Goal: Task Accomplishment & Management: Manage account settings

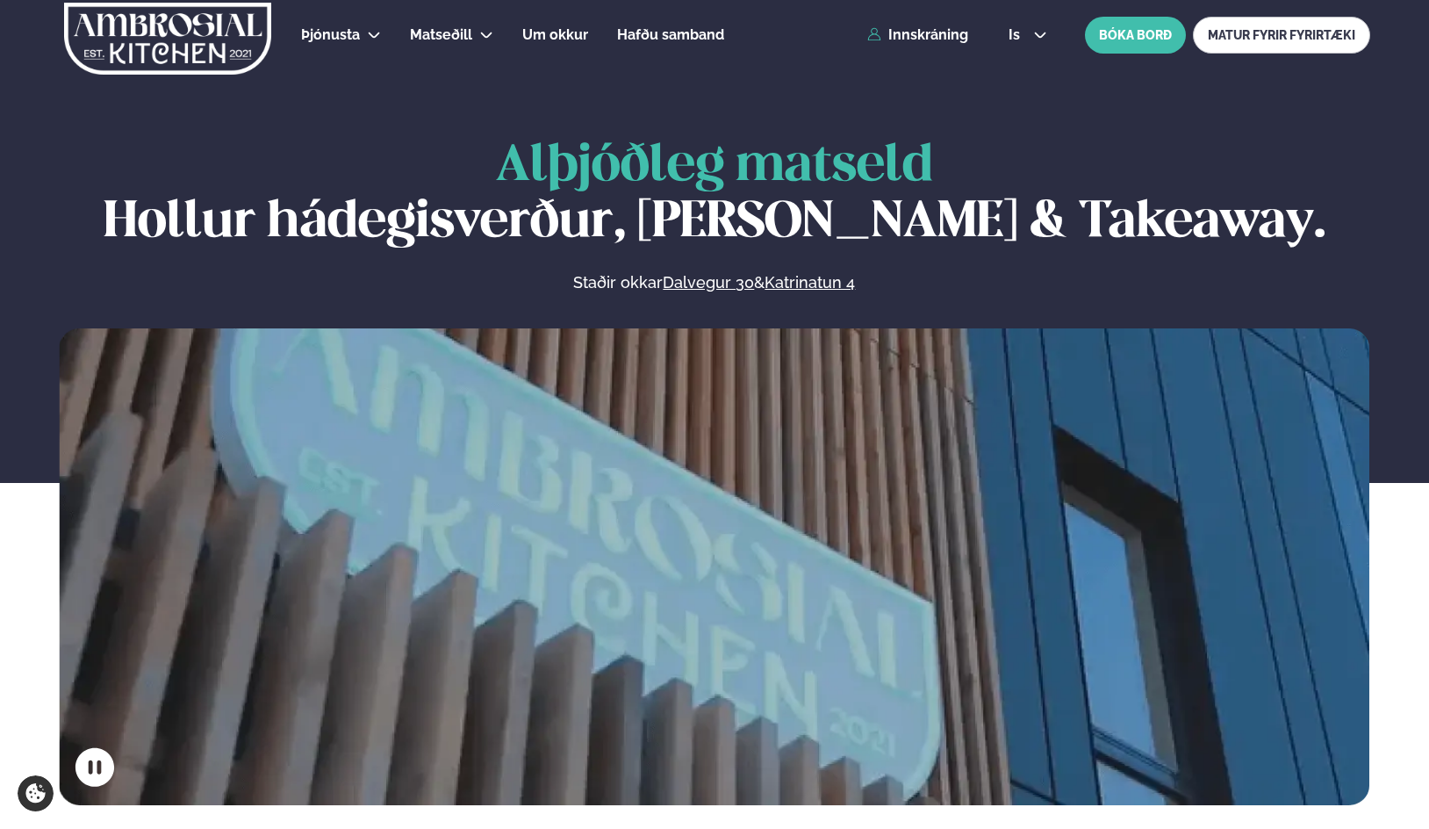
click at [1042, 39] on icon at bounding box center [1040, 35] width 14 height 14
click at [1018, 62] on link "en" at bounding box center [1028, 66] width 66 height 35
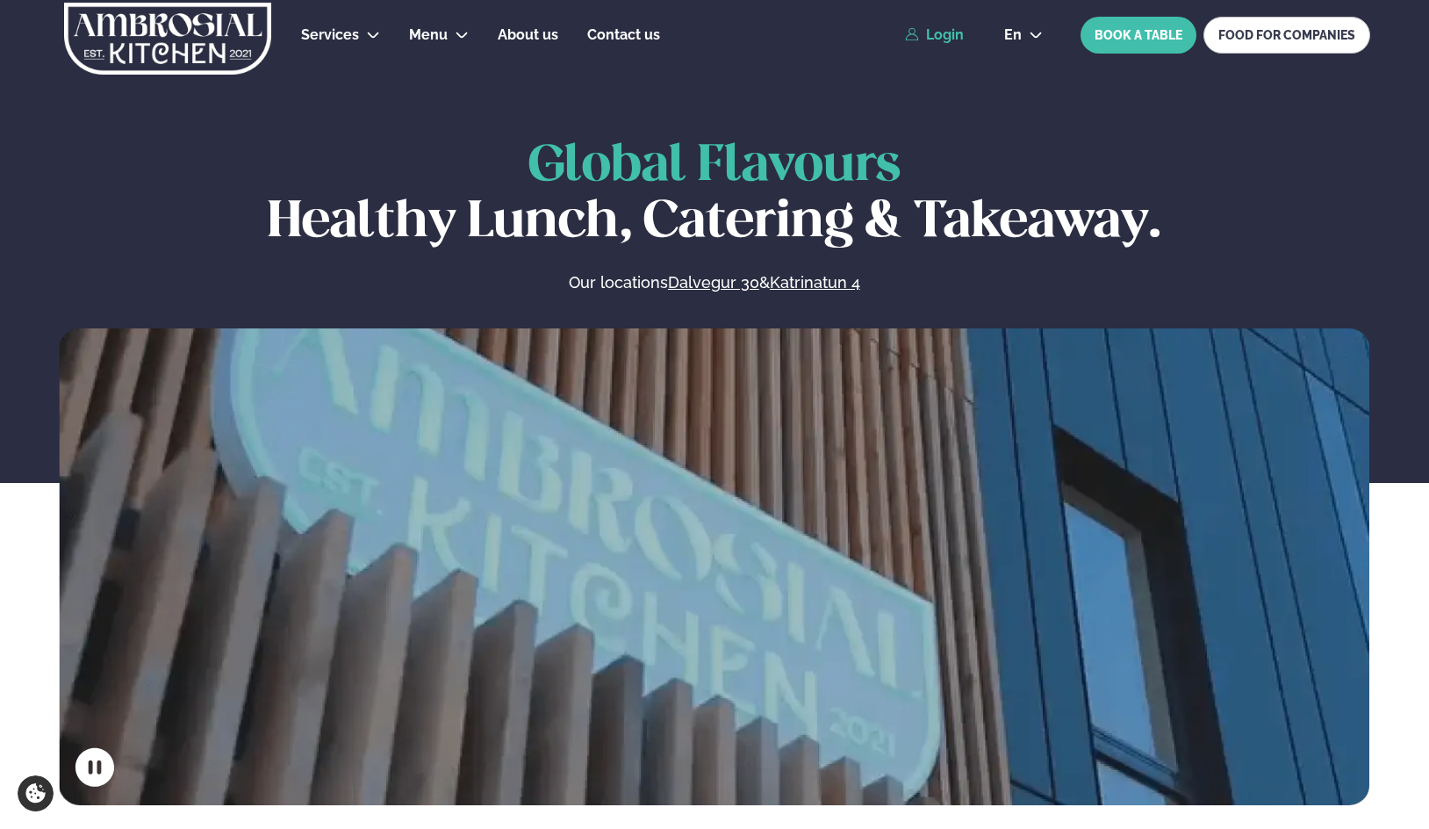
click at [960, 31] on link "Login" at bounding box center [934, 35] width 59 height 16
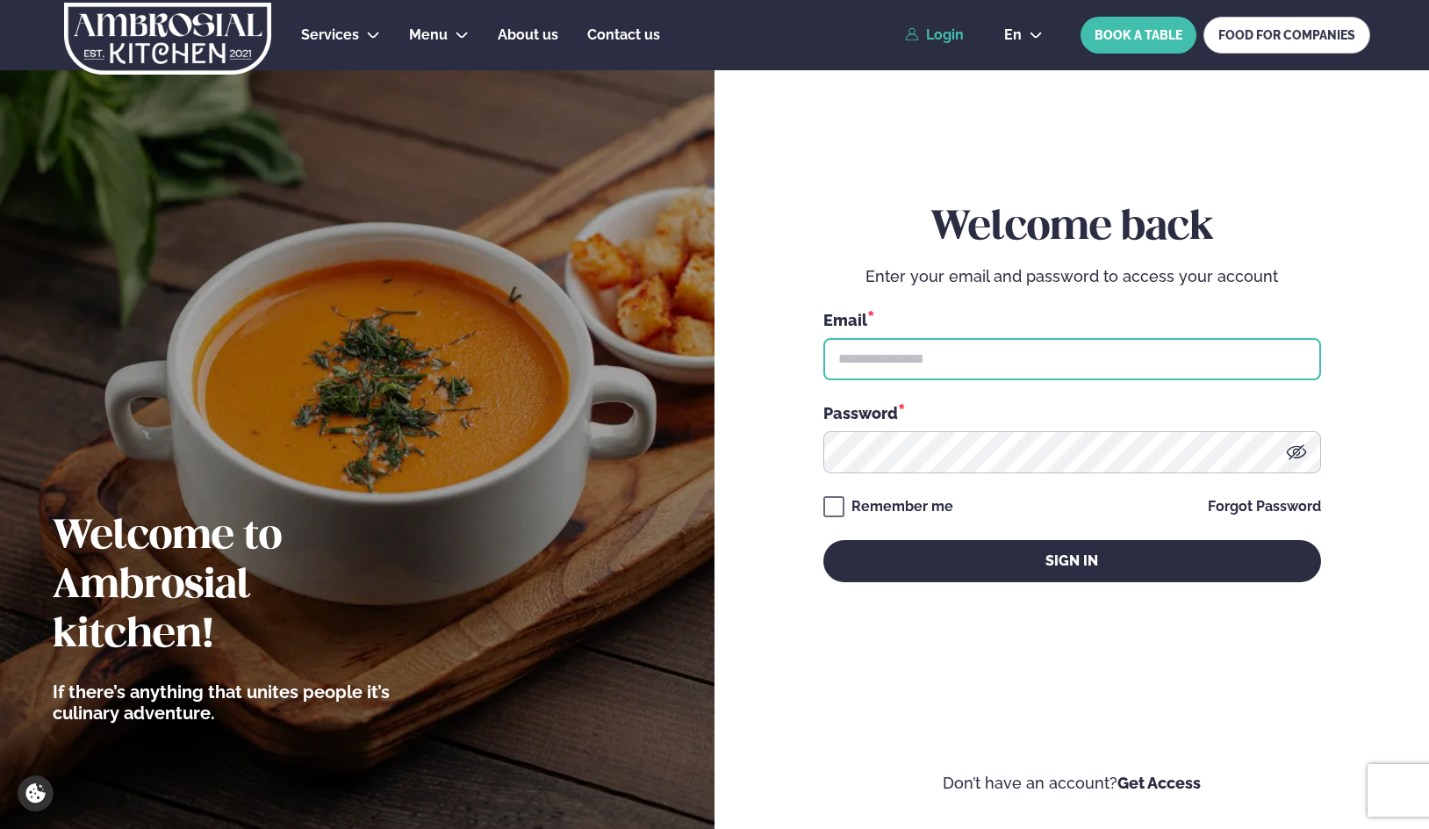
type input "**********"
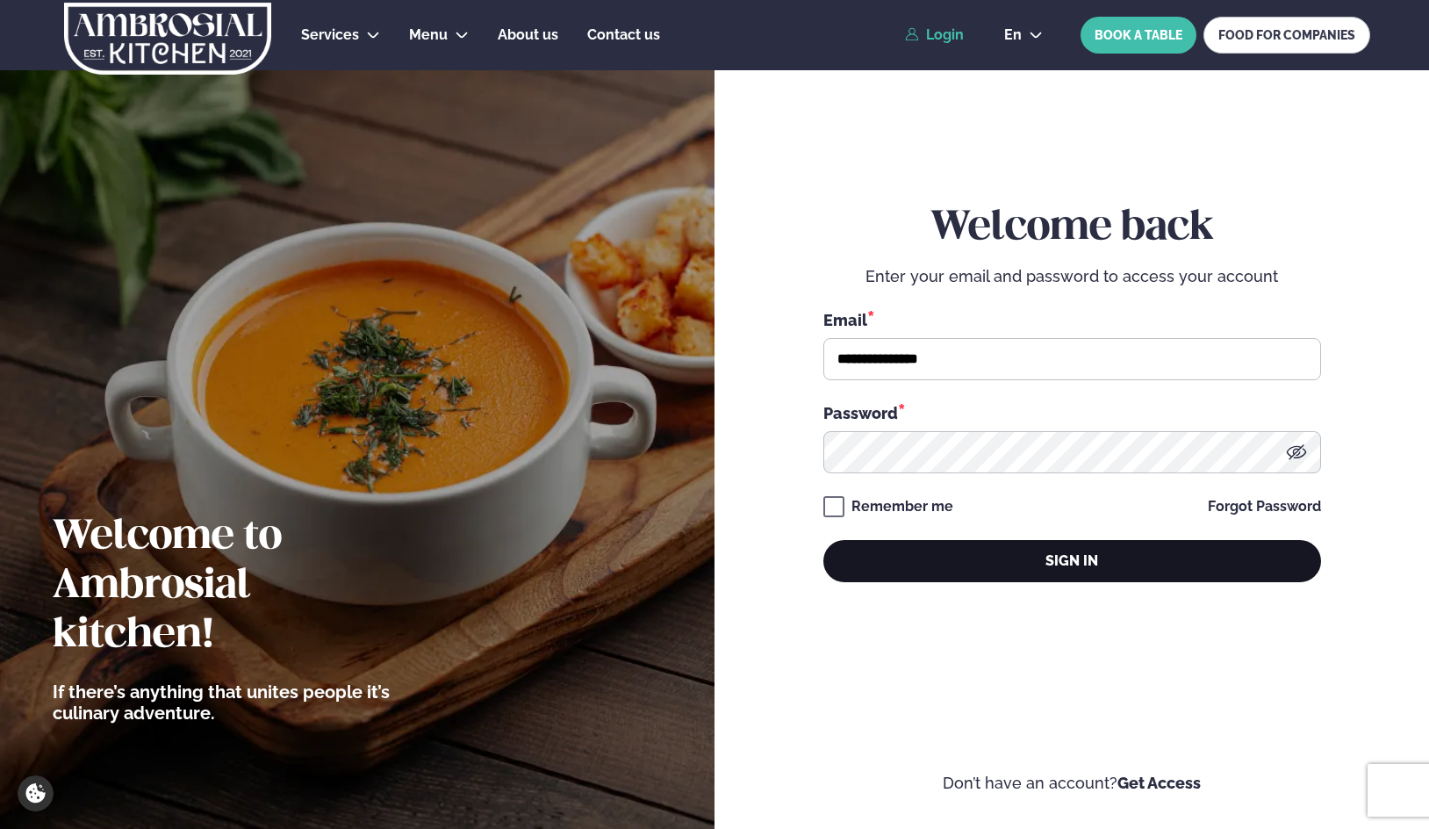
click at [921, 560] on button "Sign in" at bounding box center [1072, 561] width 498 height 42
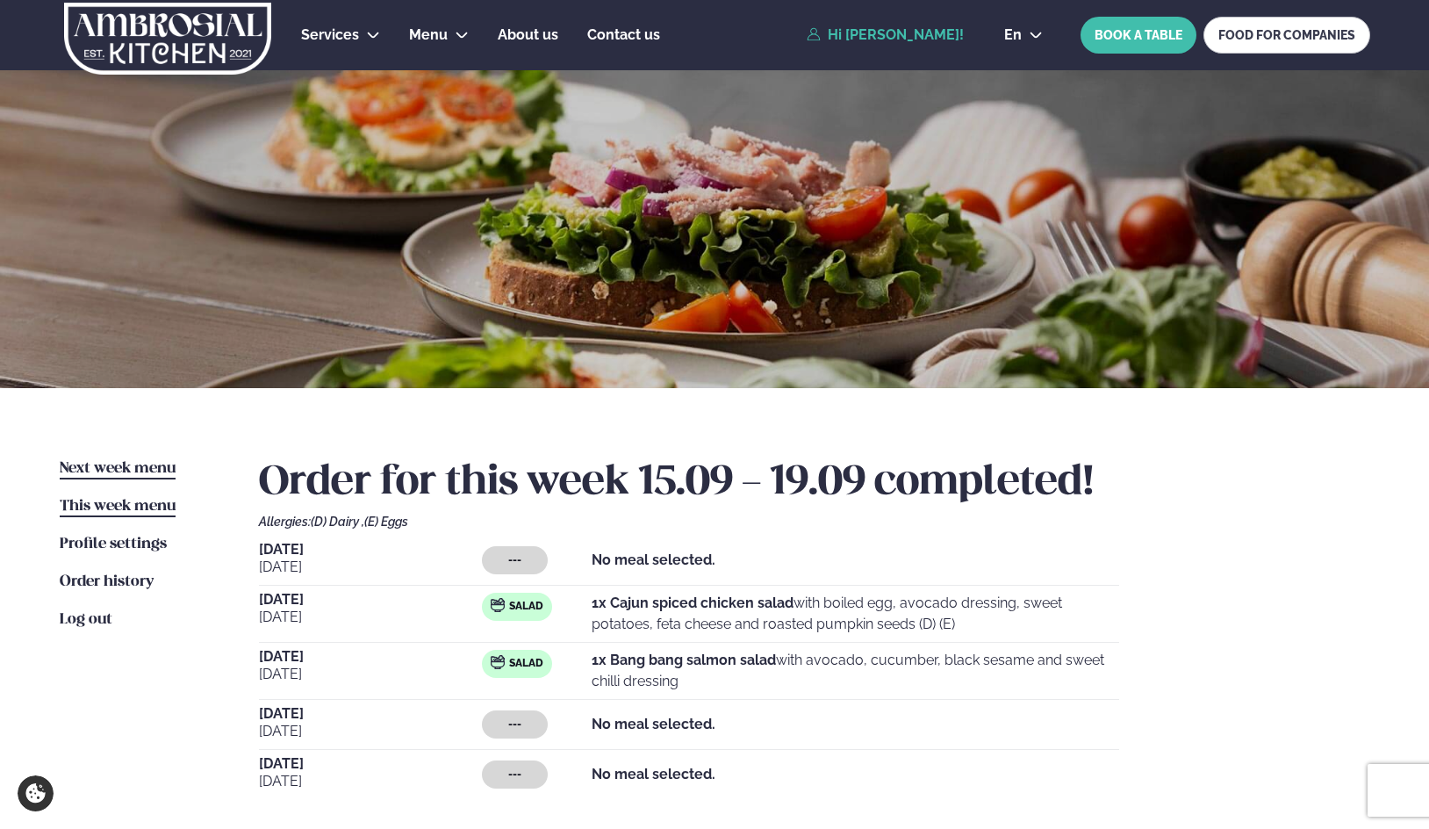
click at [94, 465] on span "Next week menu" at bounding box center [118, 468] width 116 height 15
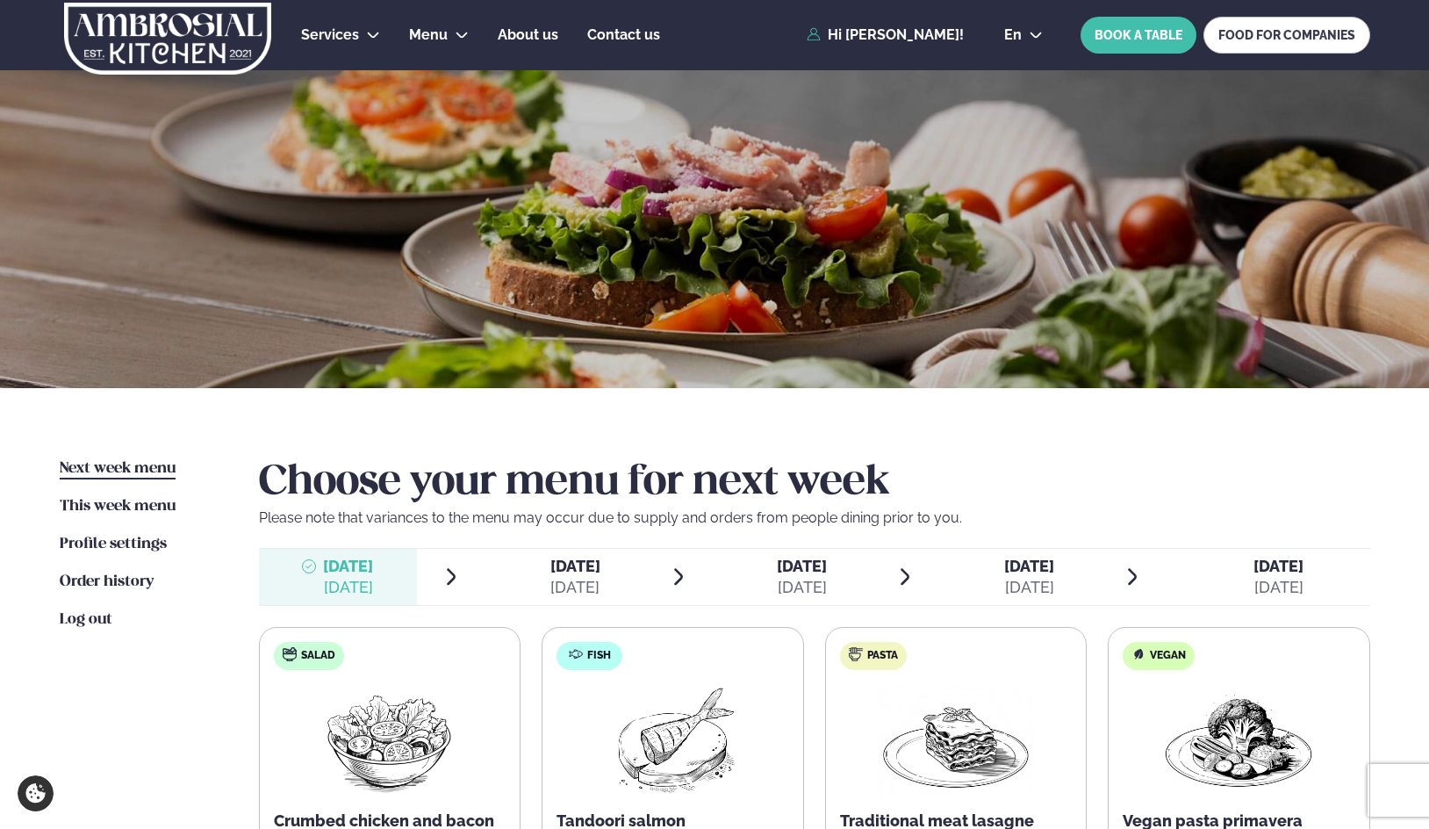
scroll to position [176, 0]
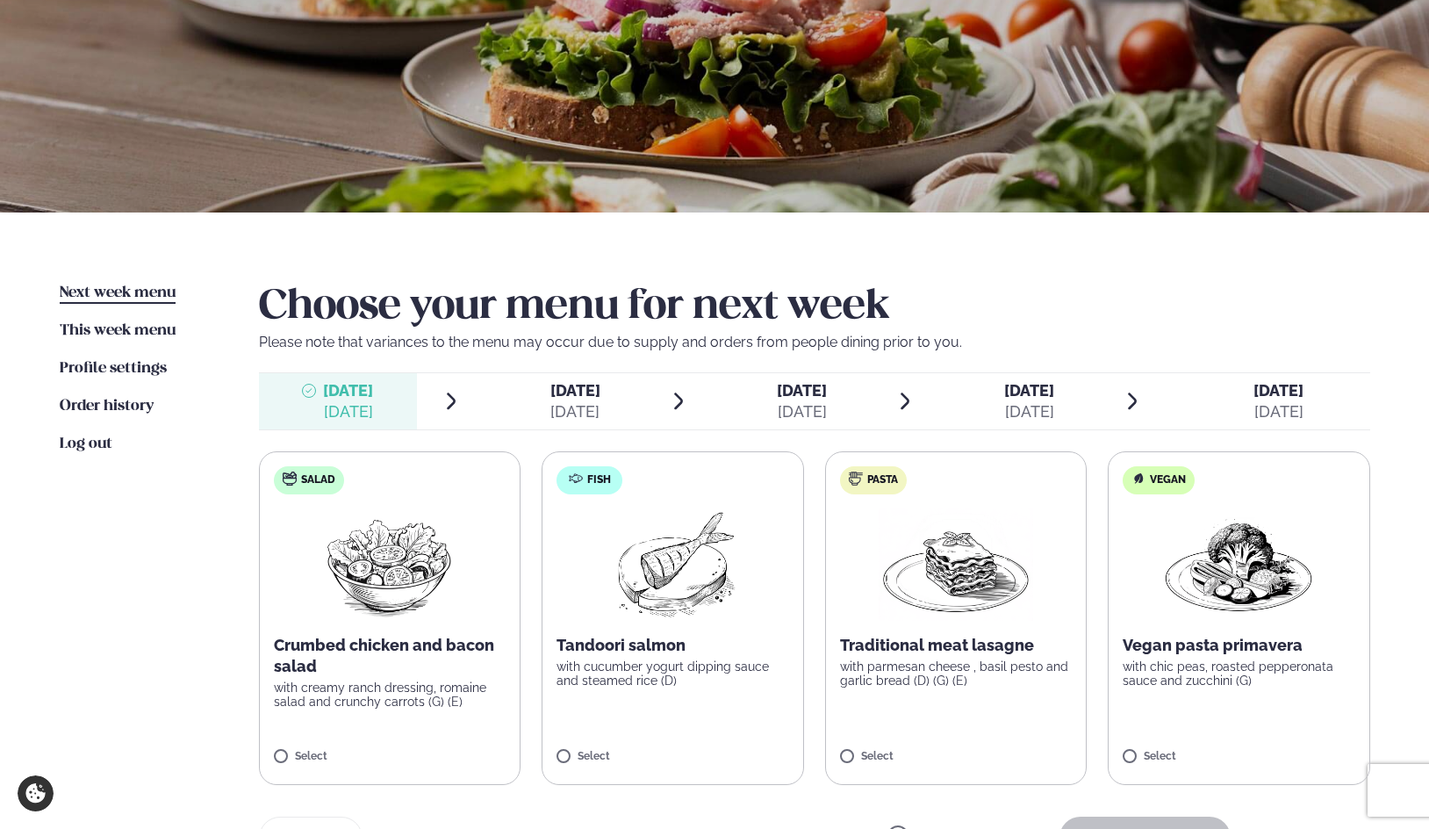
click at [802, 395] on span "[DATE]" at bounding box center [802, 390] width 50 height 18
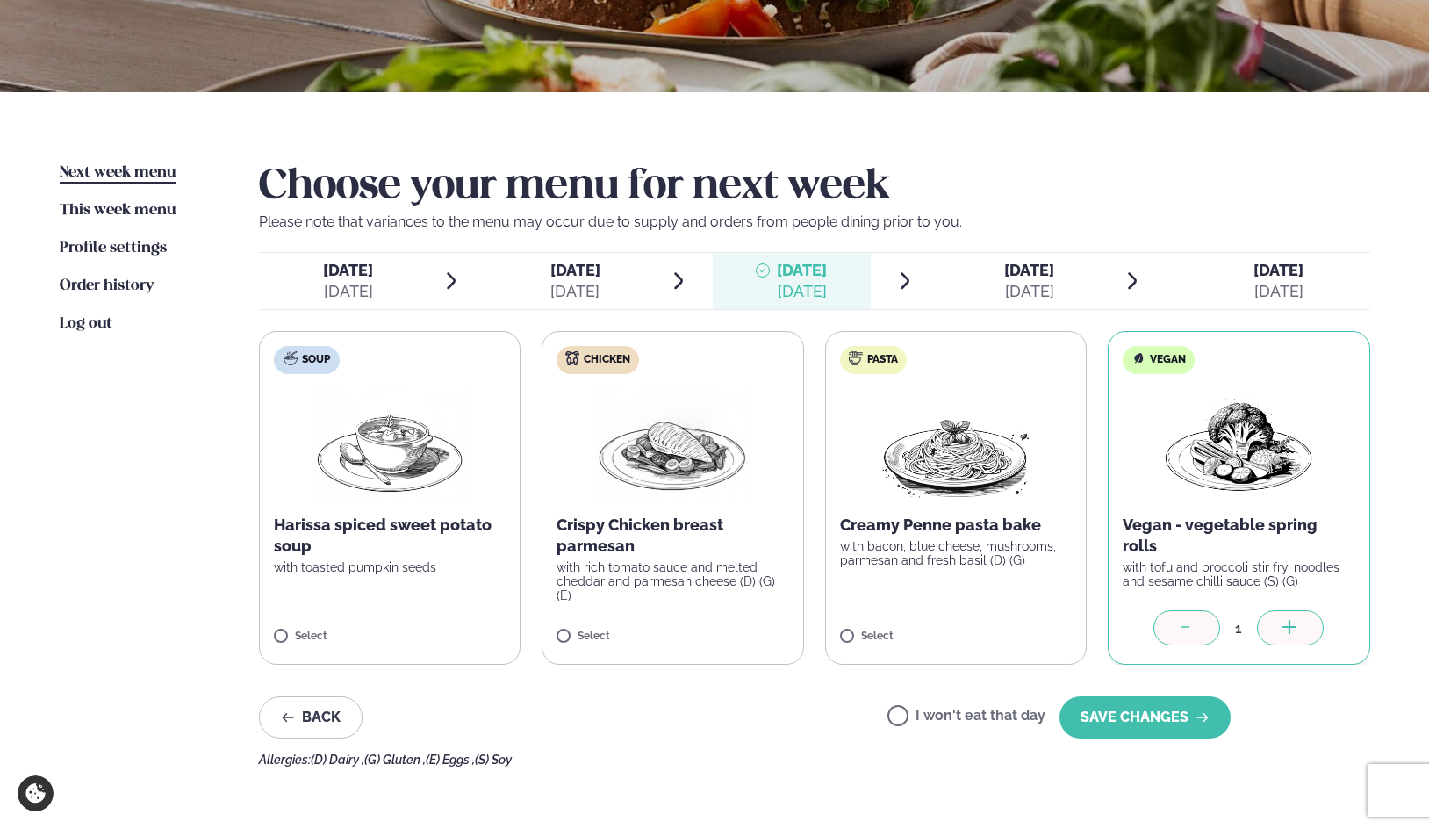
scroll to position [351, 0]
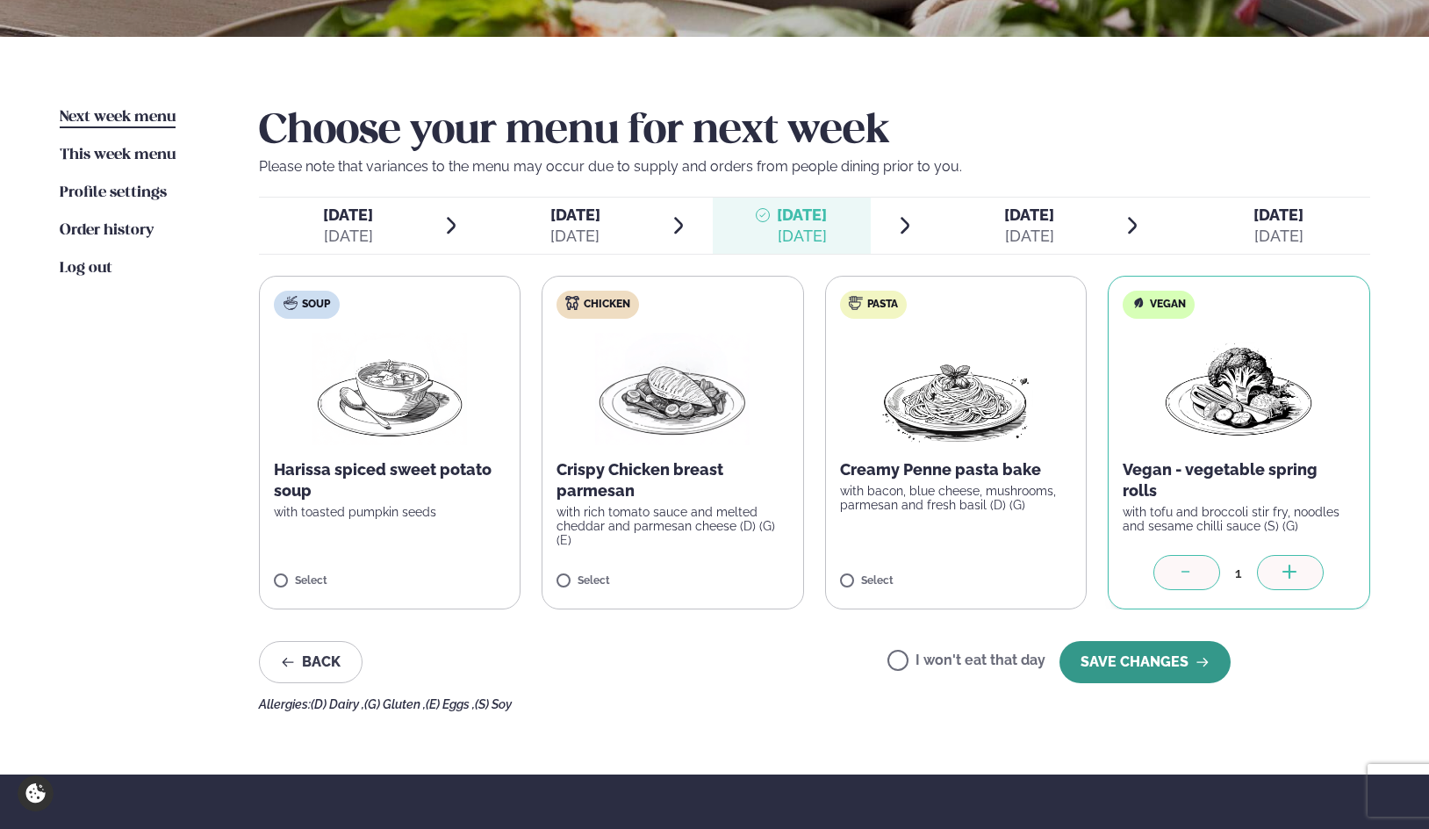
click at [1140, 658] on button "SAVE CHANGES" at bounding box center [1145, 662] width 171 height 42
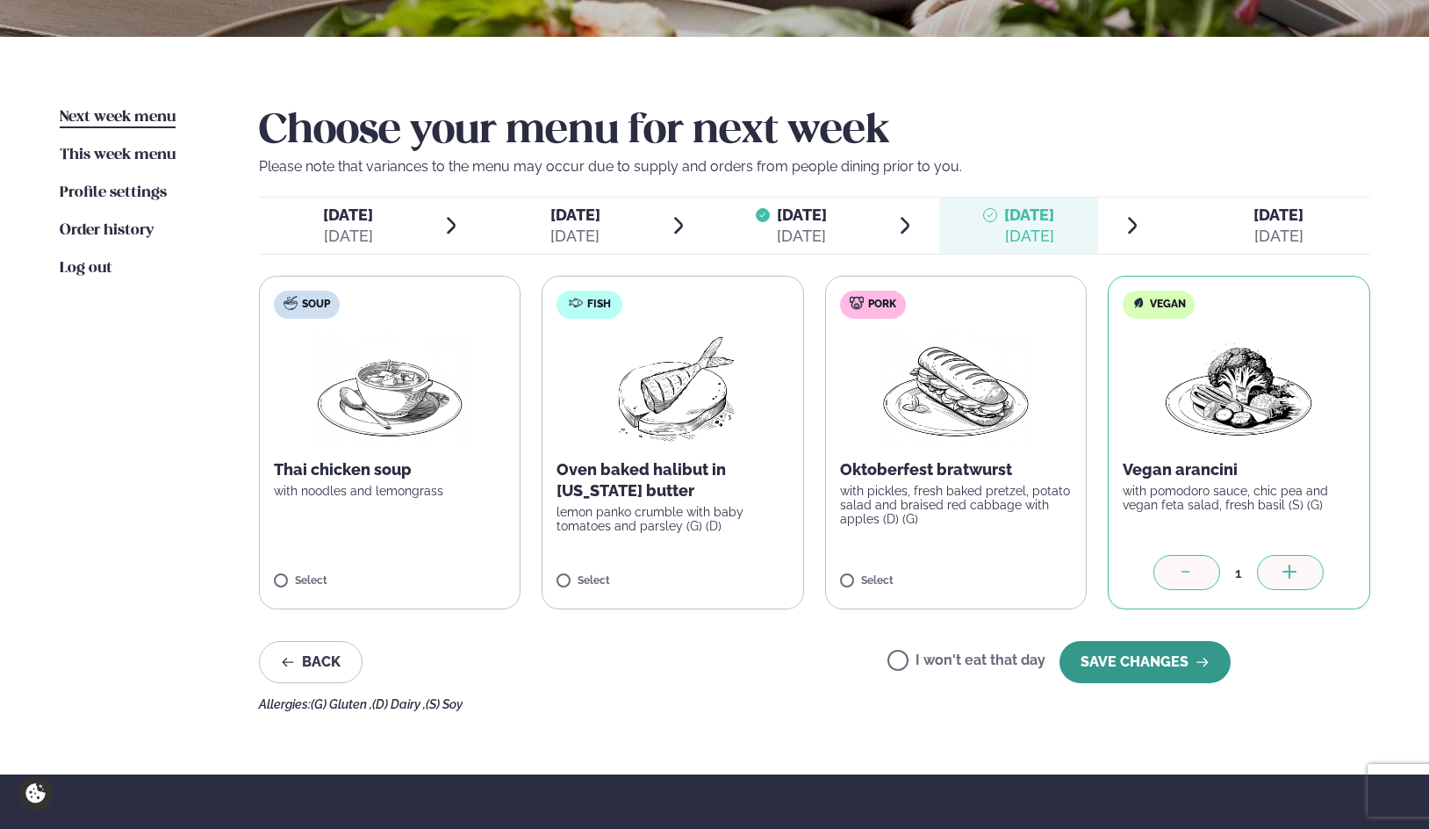
click at [1128, 664] on button "SAVE CHANGES" at bounding box center [1145, 662] width 171 height 42
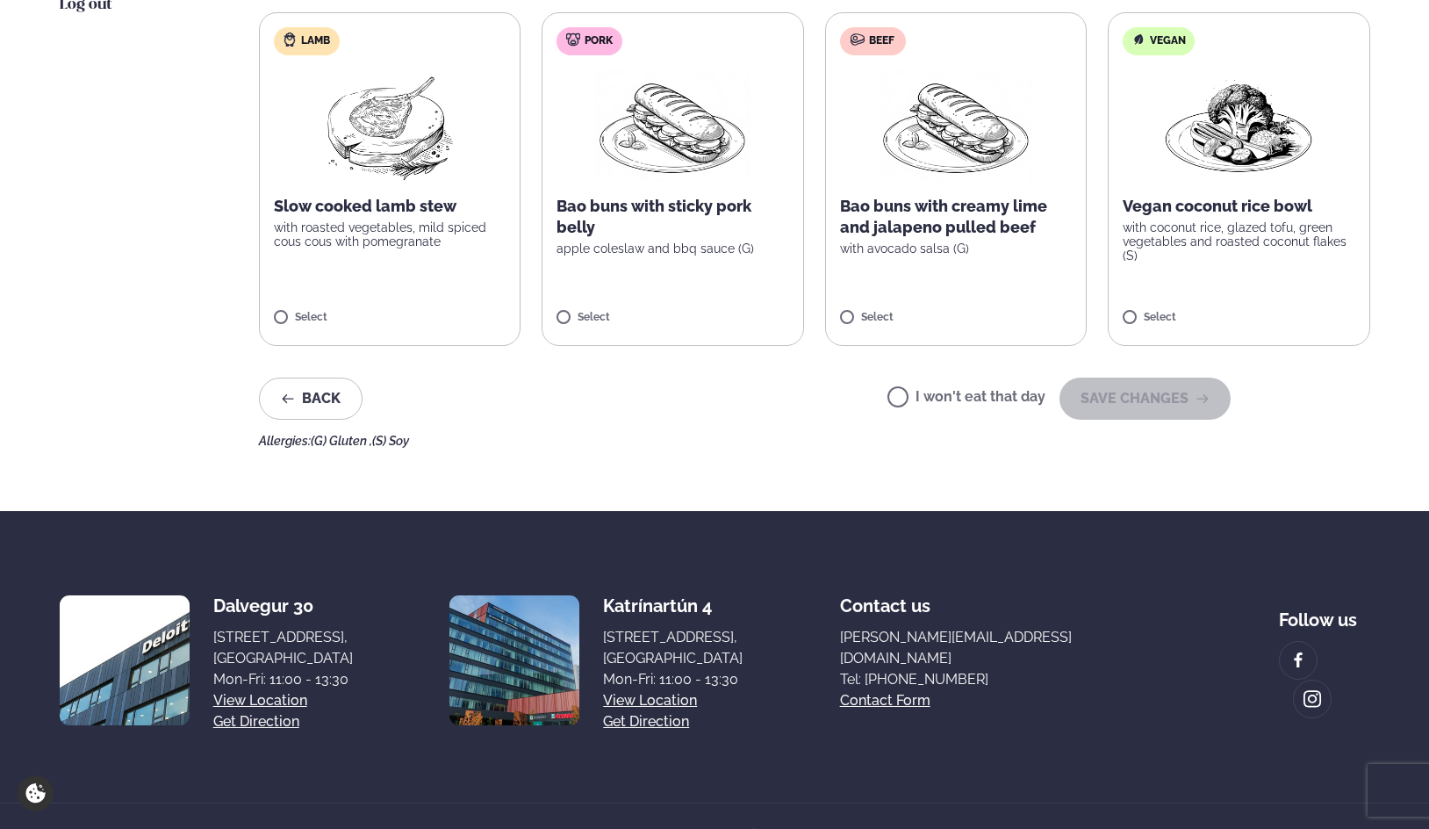
scroll to position [263, 0]
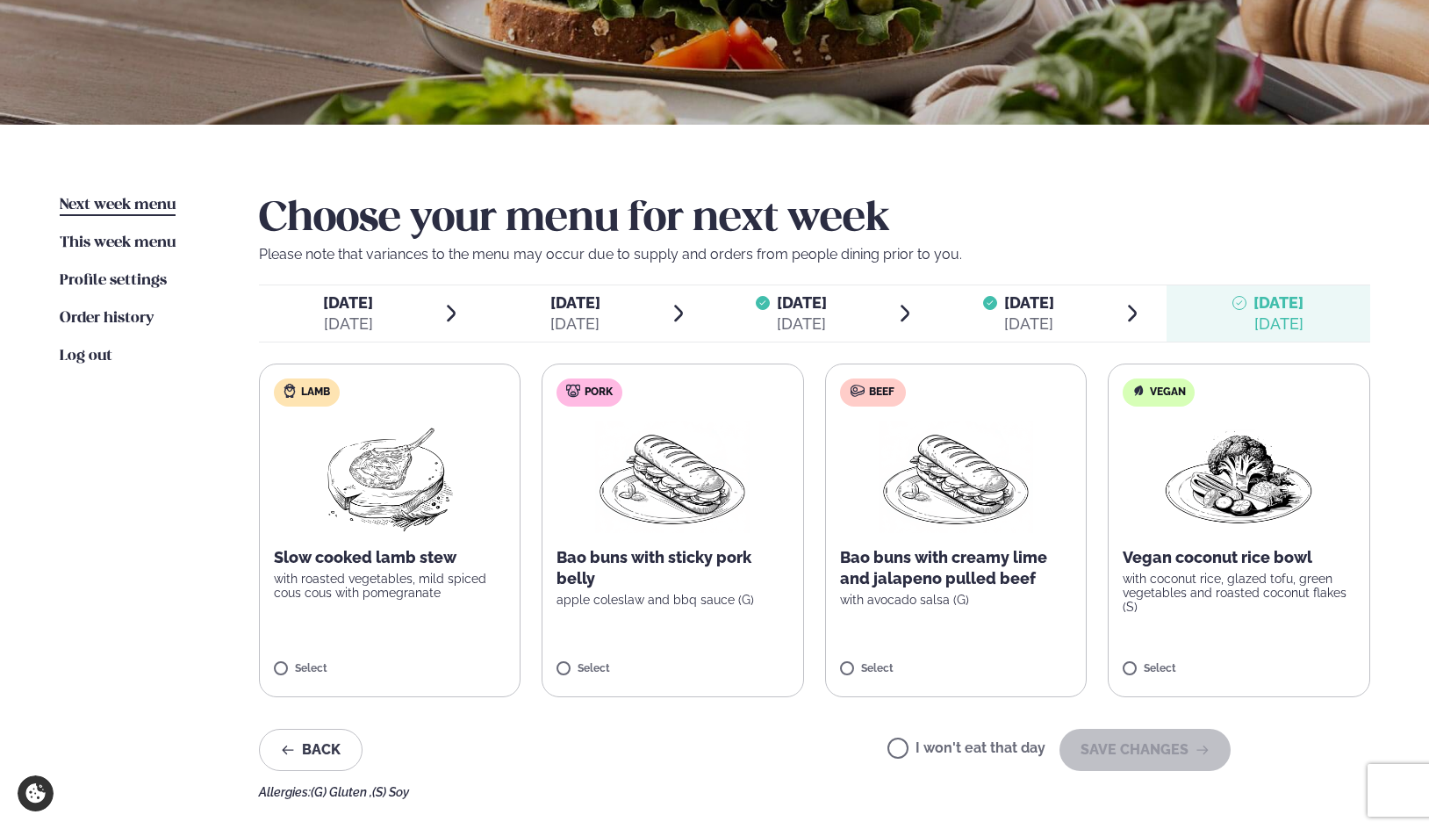
click at [777, 306] on span "[DATE]" at bounding box center [802, 302] width 50 height 18
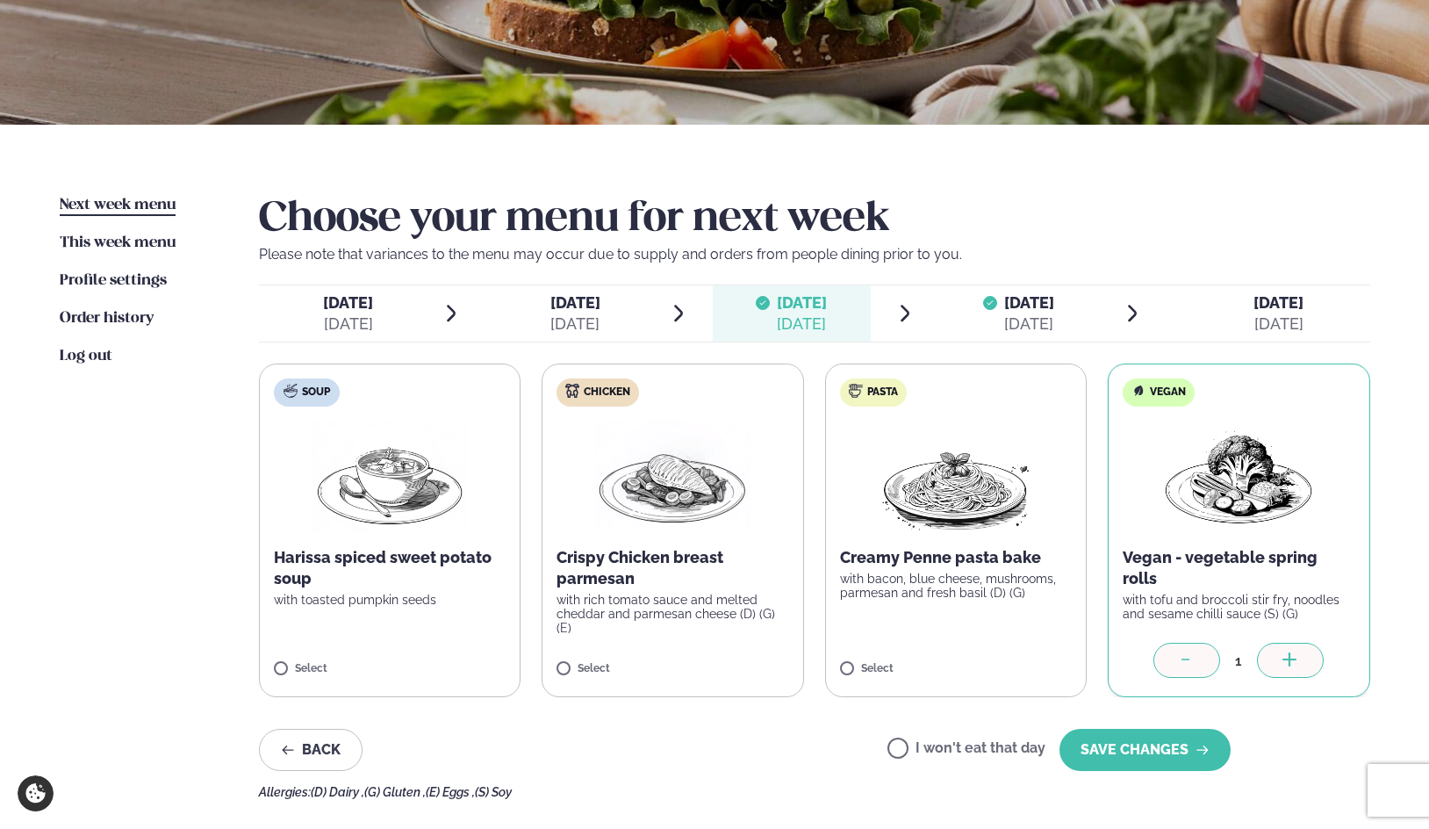
click at [1004, 297] on span "[DATE]" at bounding box center [1029, 302] width 50 height 18
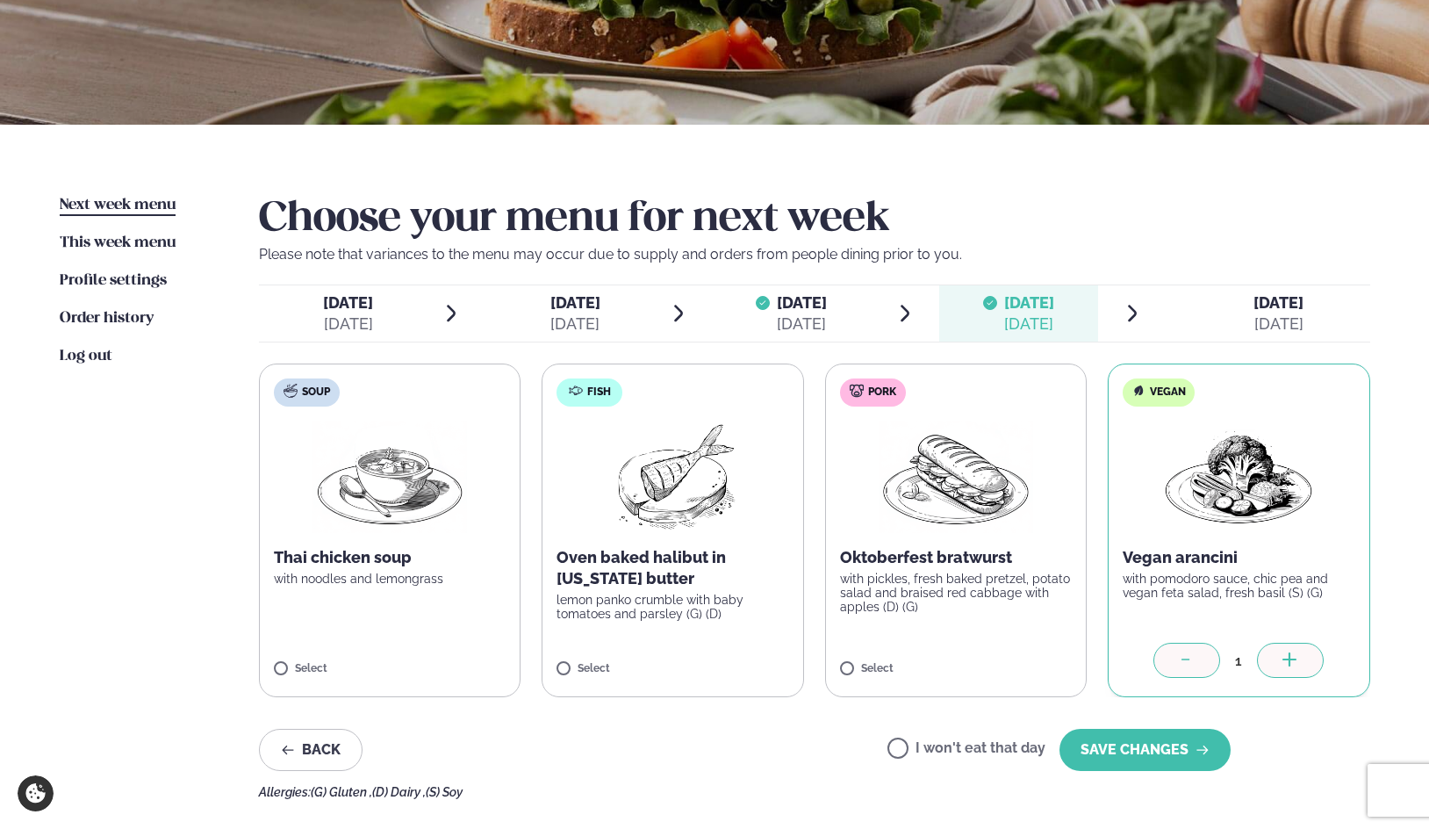
click at [827, 300] on span "[DATE]" at bounding box center [802, 302] width 50 height 18
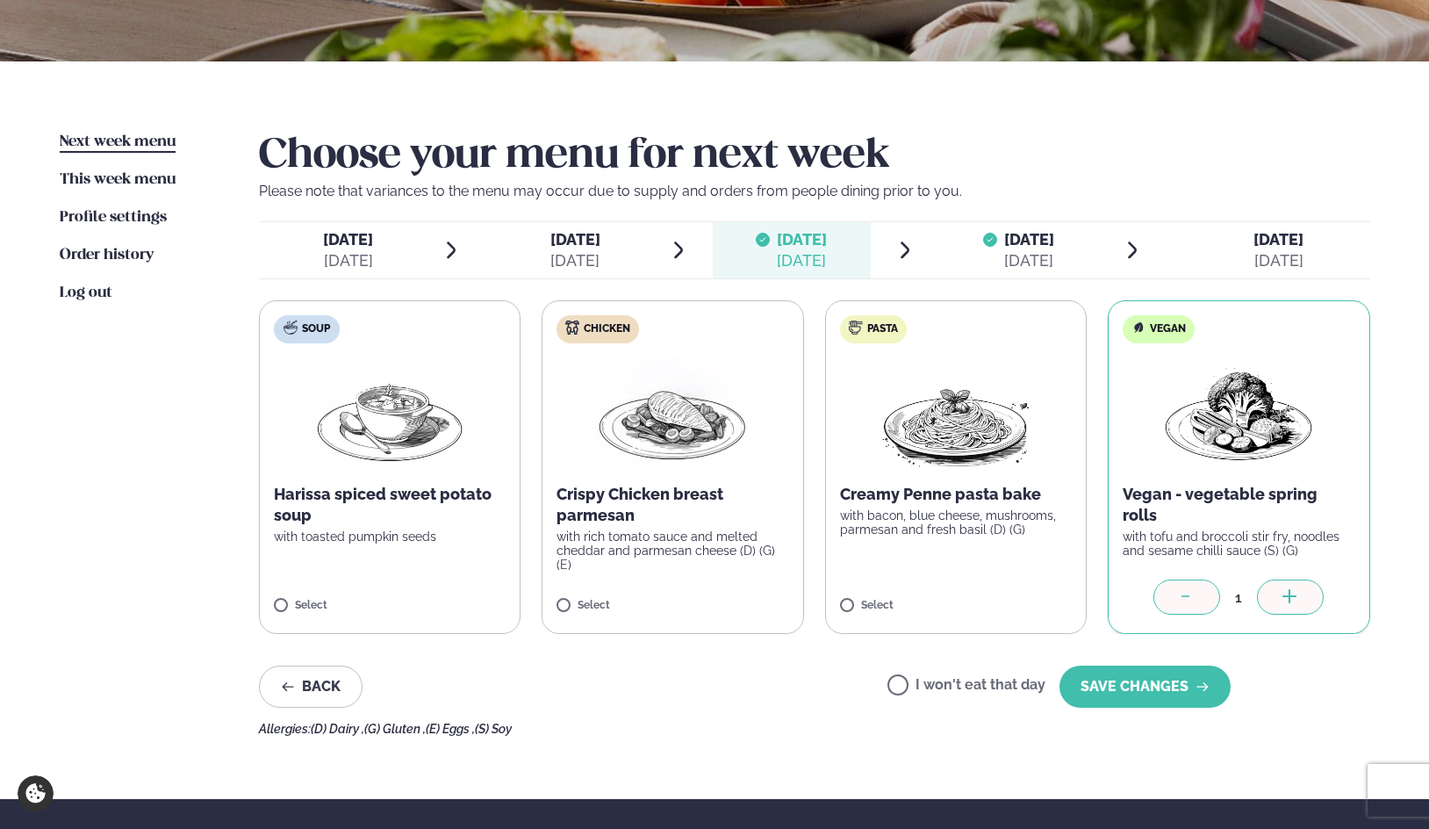
scroll to position [176, 0]
